Goal: Information Seeking & Learning: Compare options

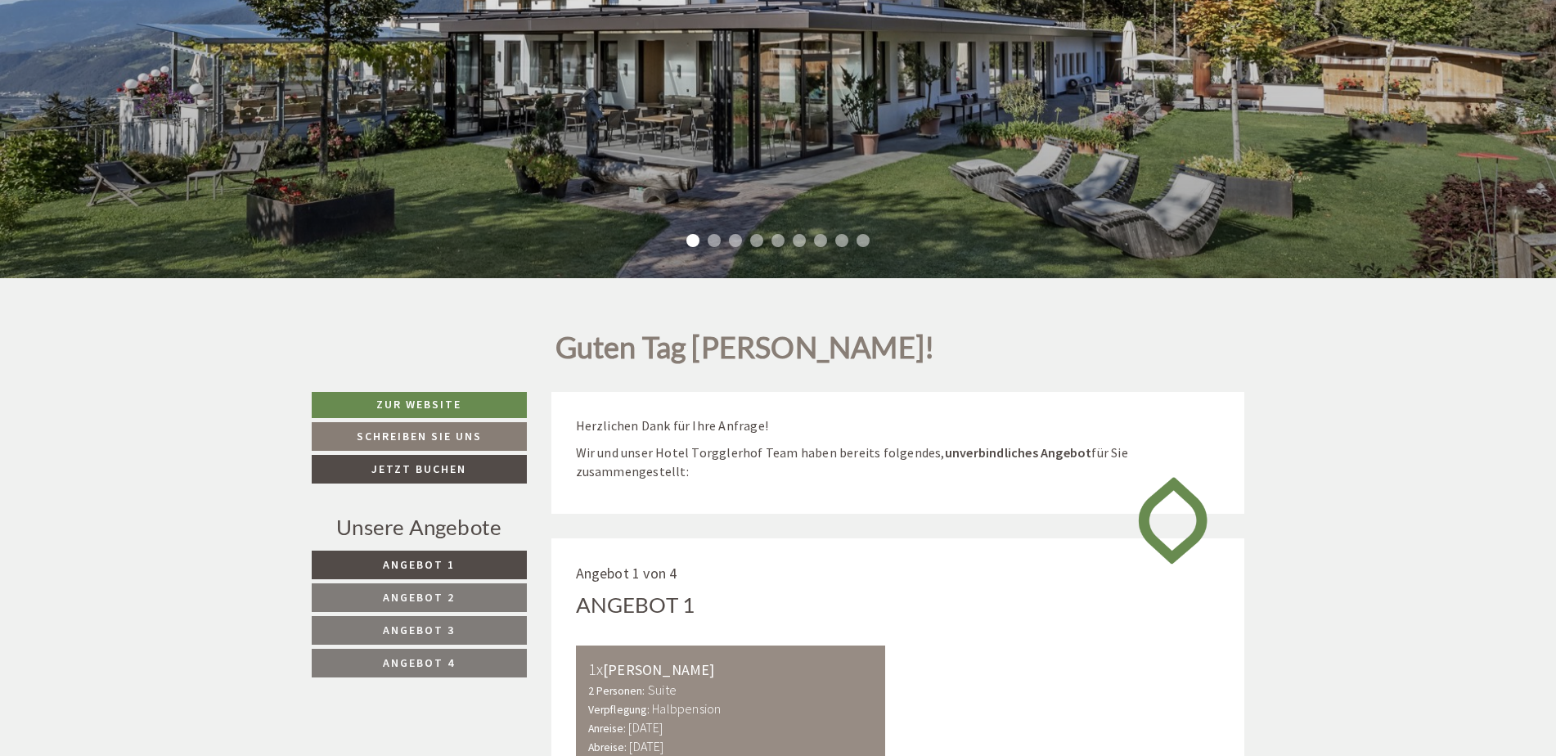
scroll to position [491, 0]
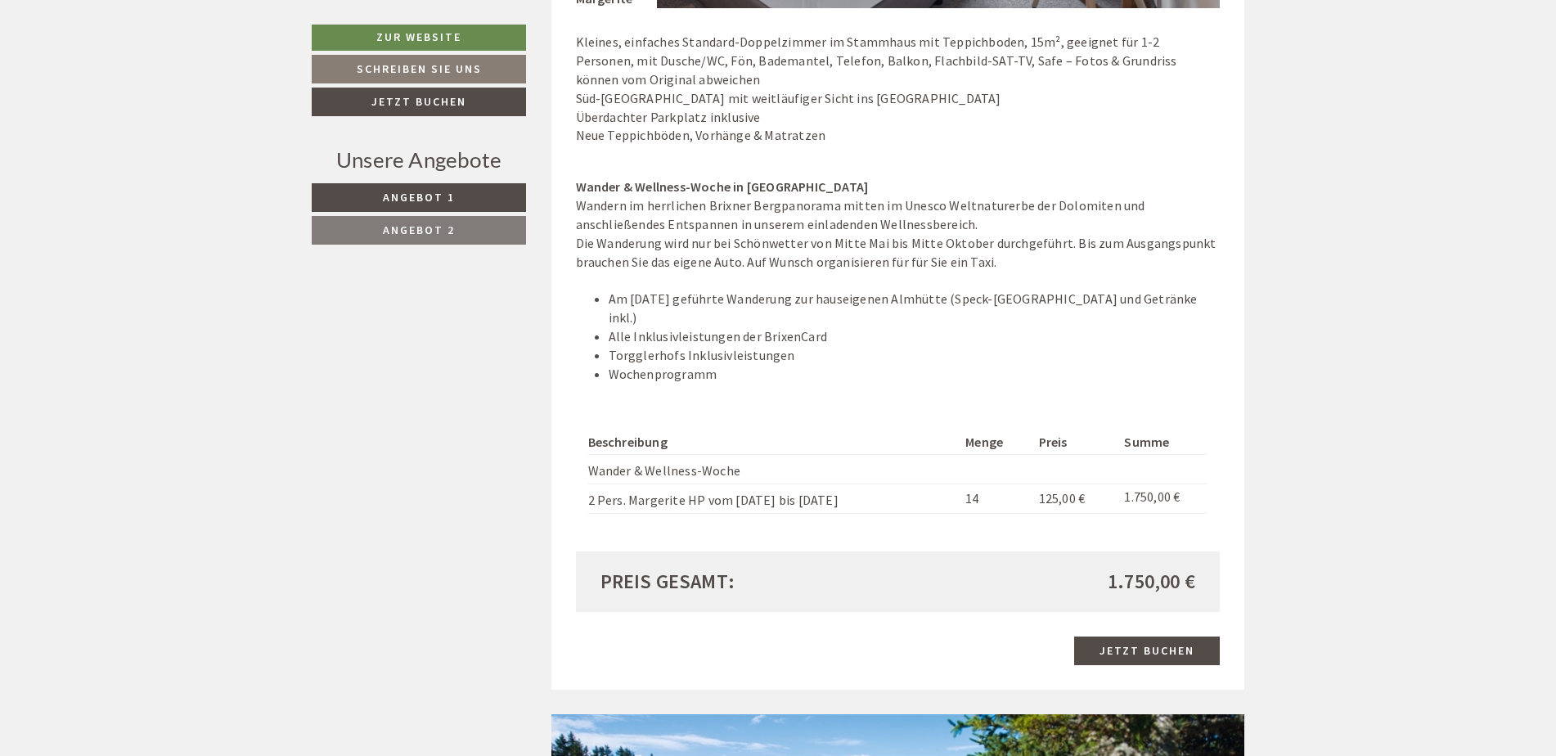
scroll to position [1881, 0]
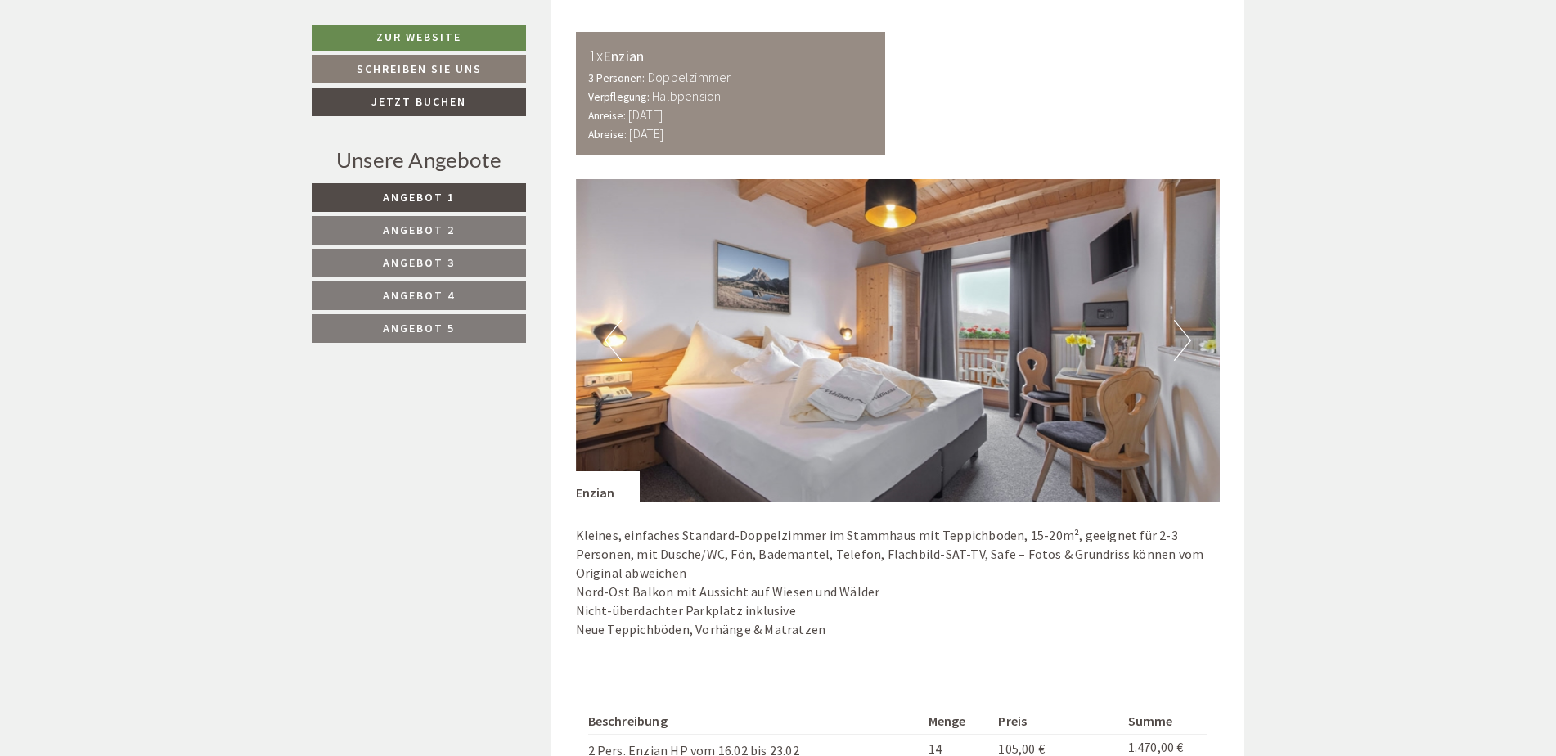
scroll to position [1309, 0]
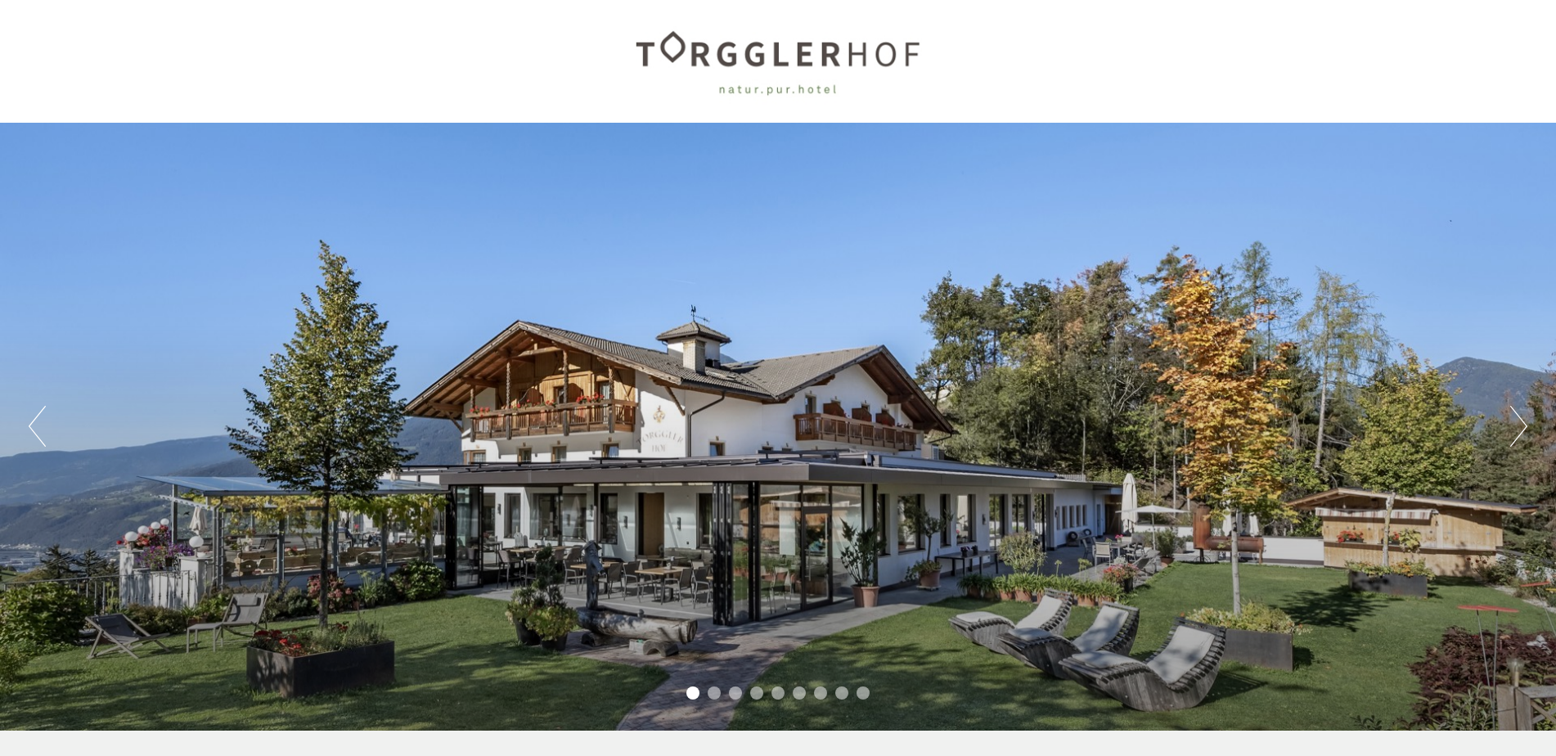
scroll to position [491, 0]
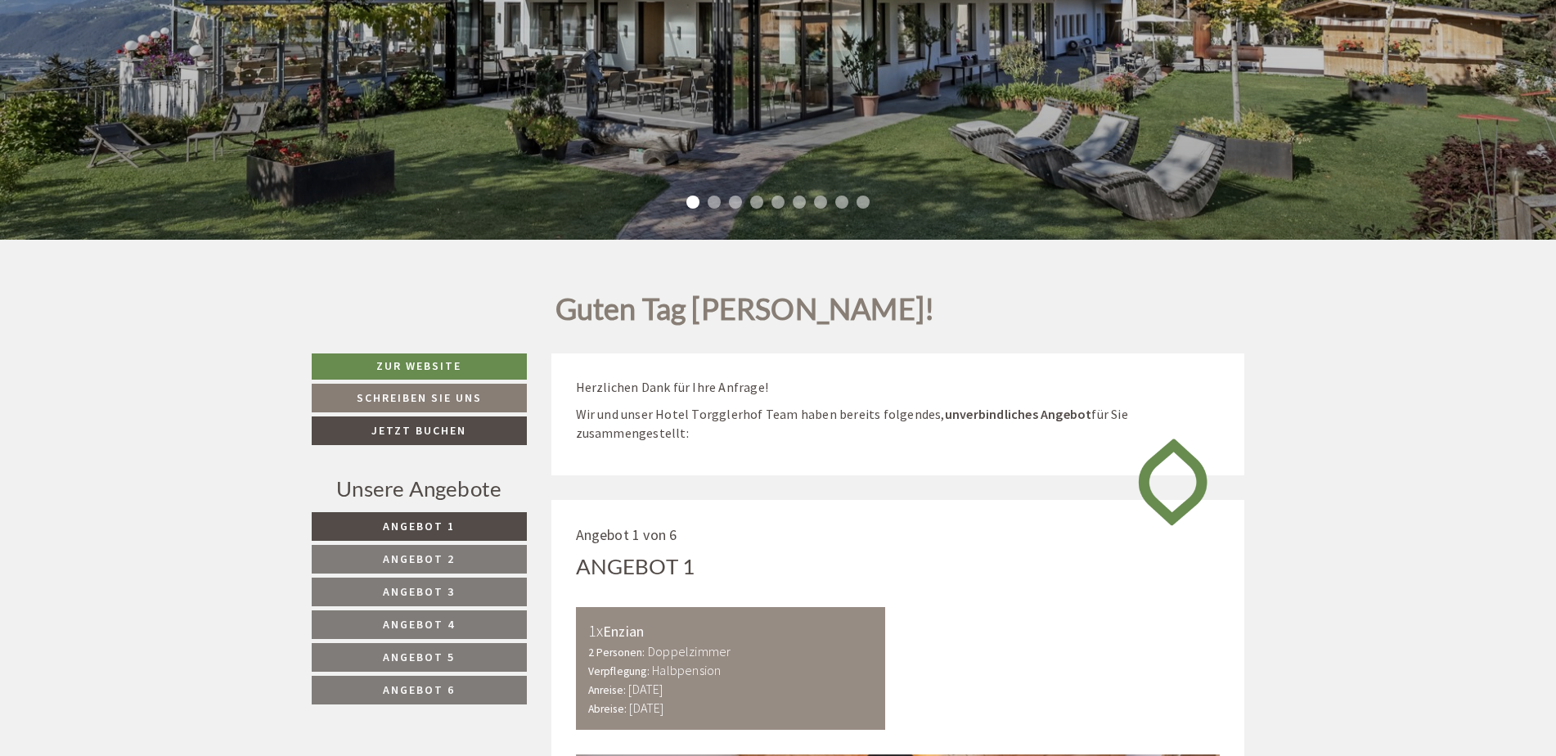
click at [457, 686] on link "Angebot 6" at bounding box center [419, 690] width 215 height 29
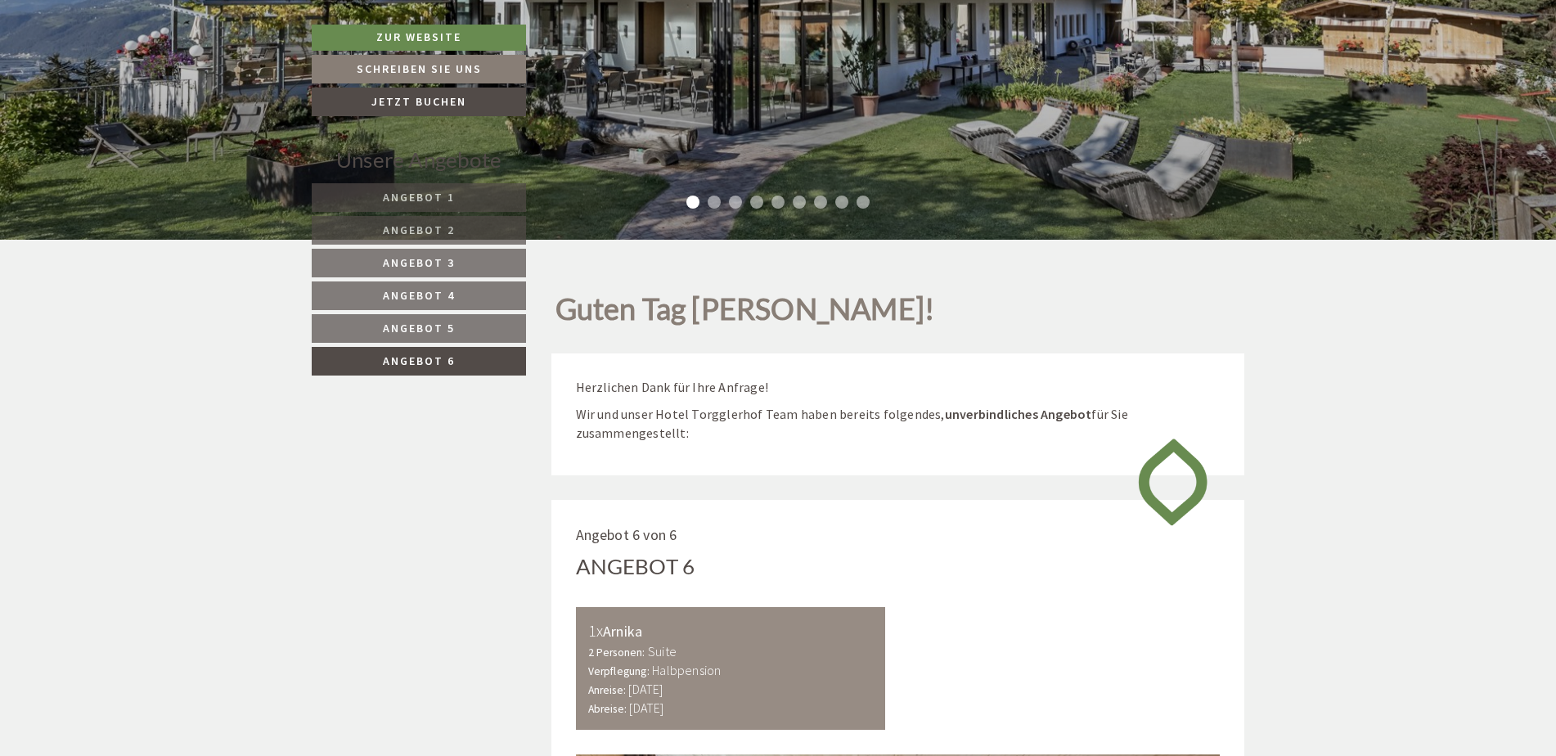
scroll to position [990, 0]
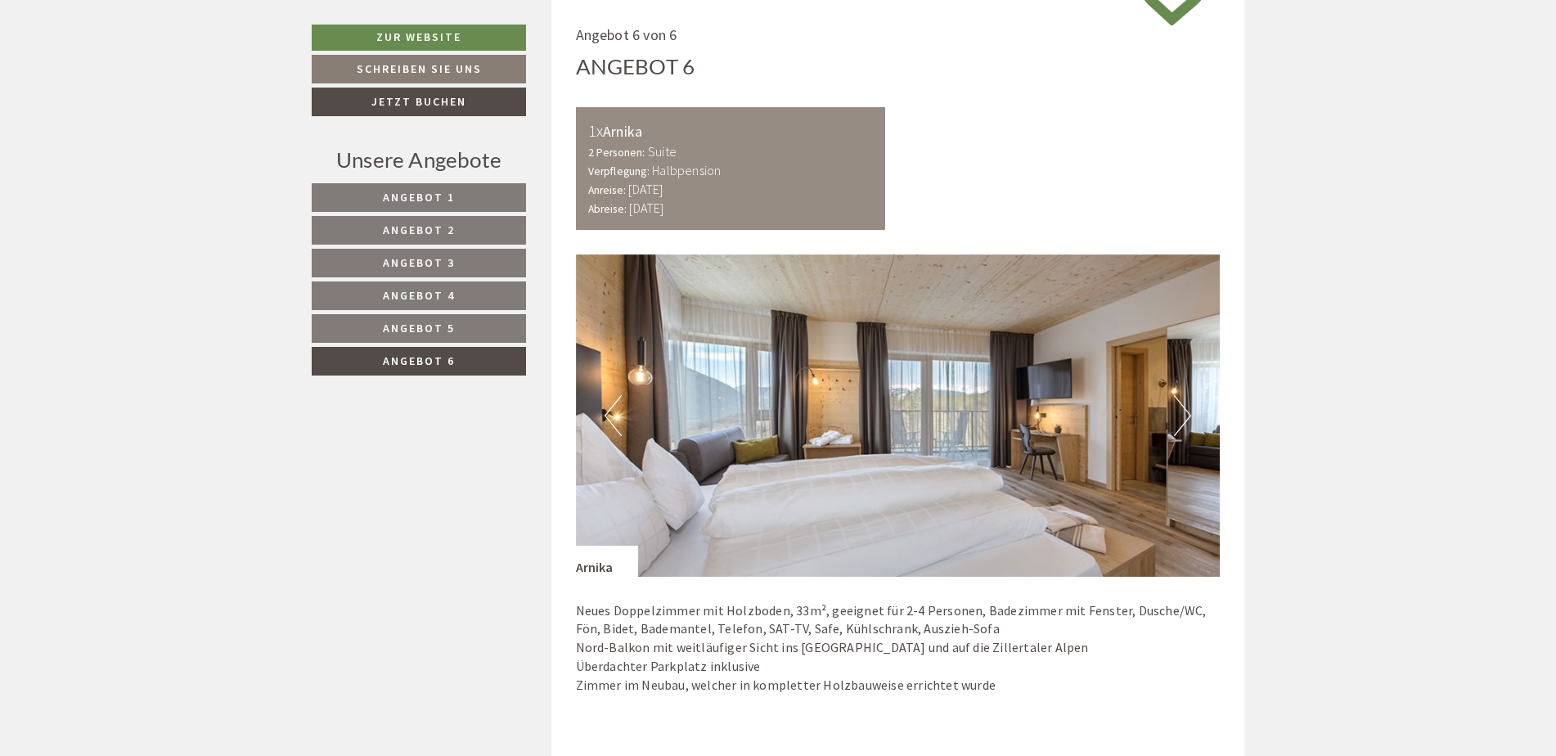
click at [439, 326] on span "Angebot 5" at bounding box center [419, 328] width 72 height 15
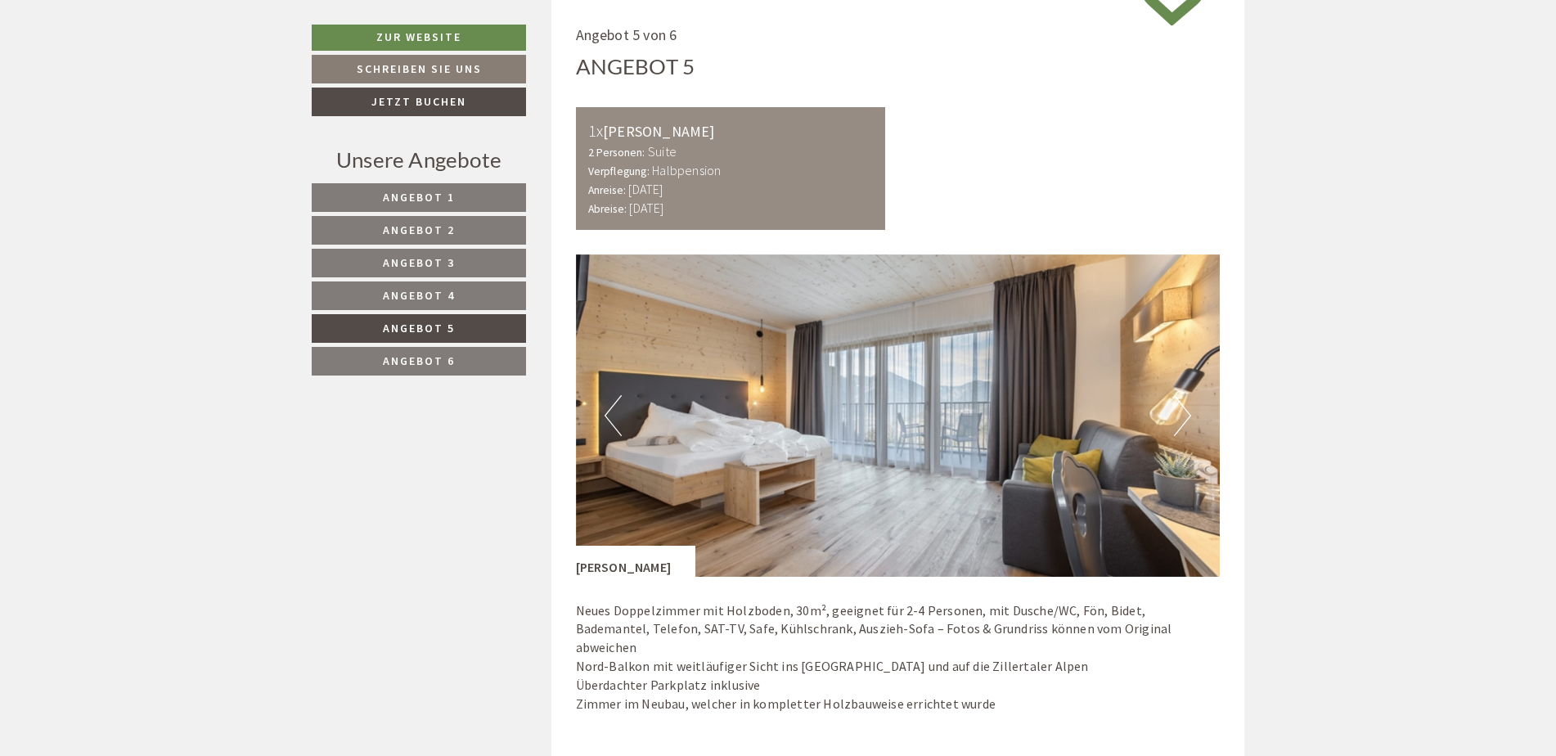
click at [441, 292] on span "Angebot 4" at bounding box center [419, 295] width 72 height 15
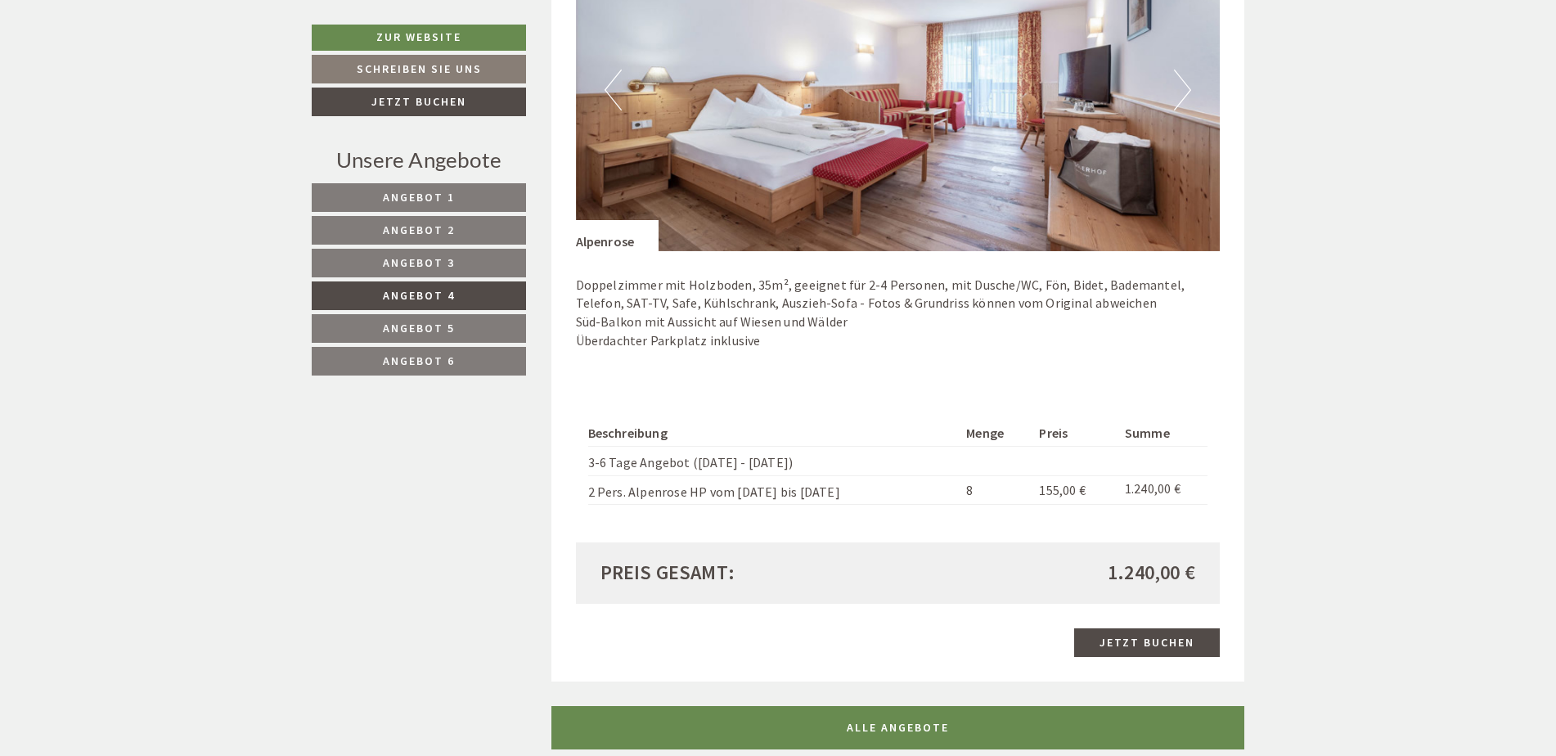
scroll to position [1318, 0]
